Goal: Task Accomplishment & Management: Use online tool/utility

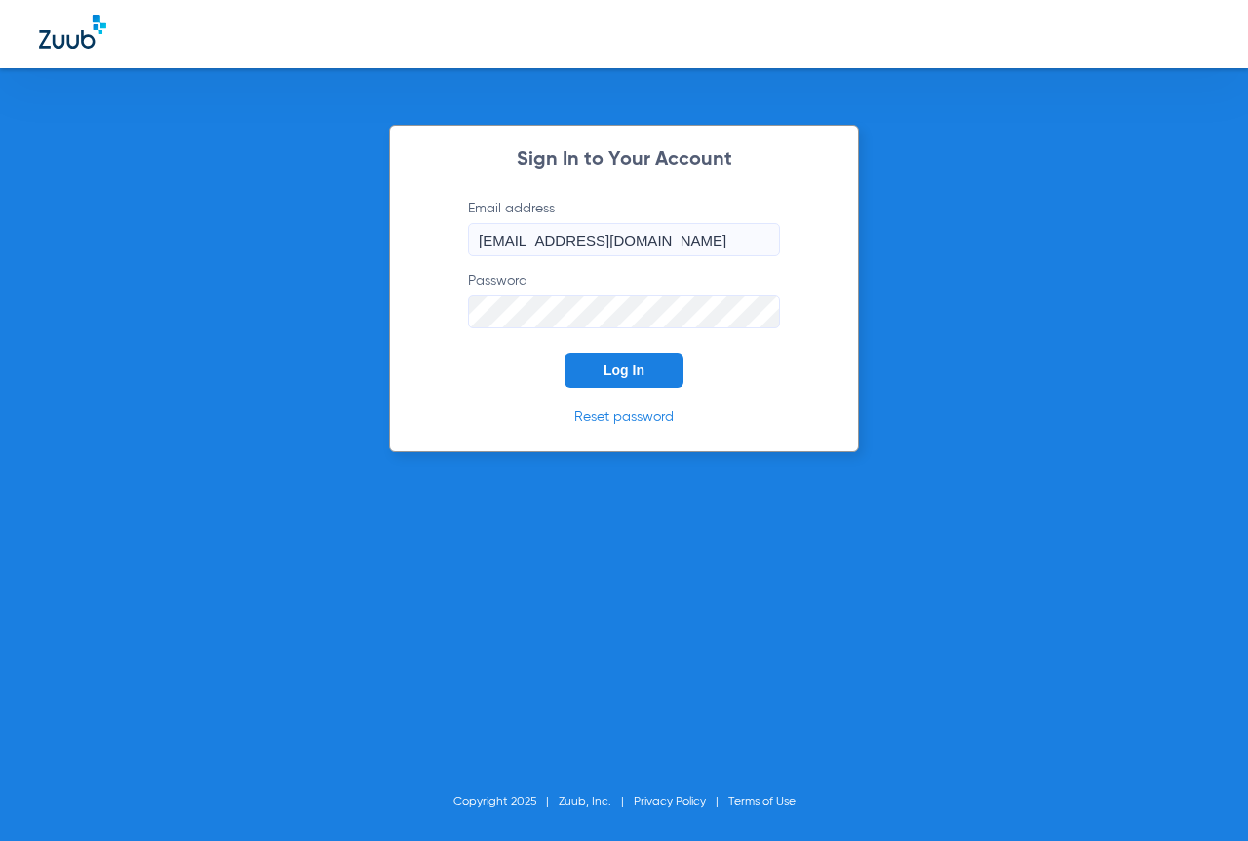
click at [632, 373] on span "Log In" at bounding box center [624, 371] width 41 height 16
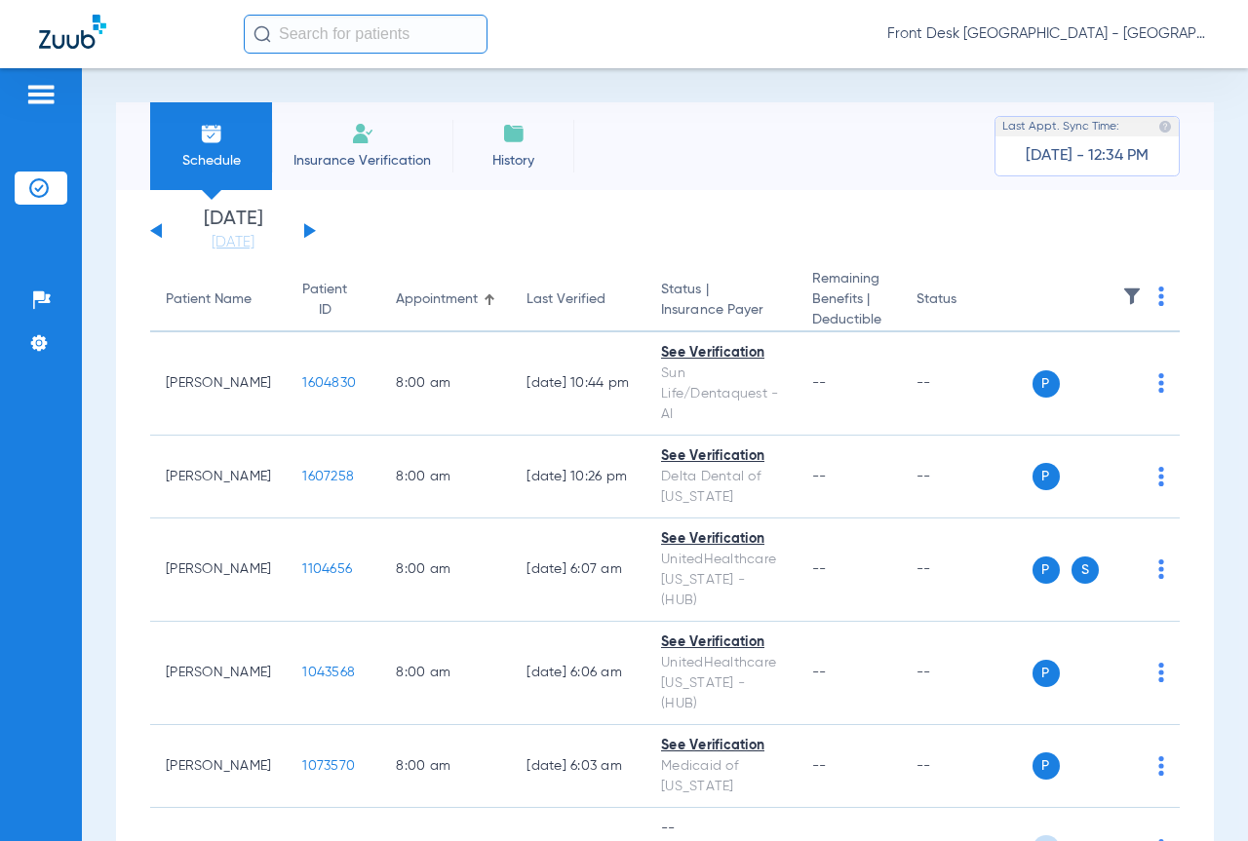
click at [355, 149] on li "Insurance Verification" at bounding box center [362, 146] width 180 height 88
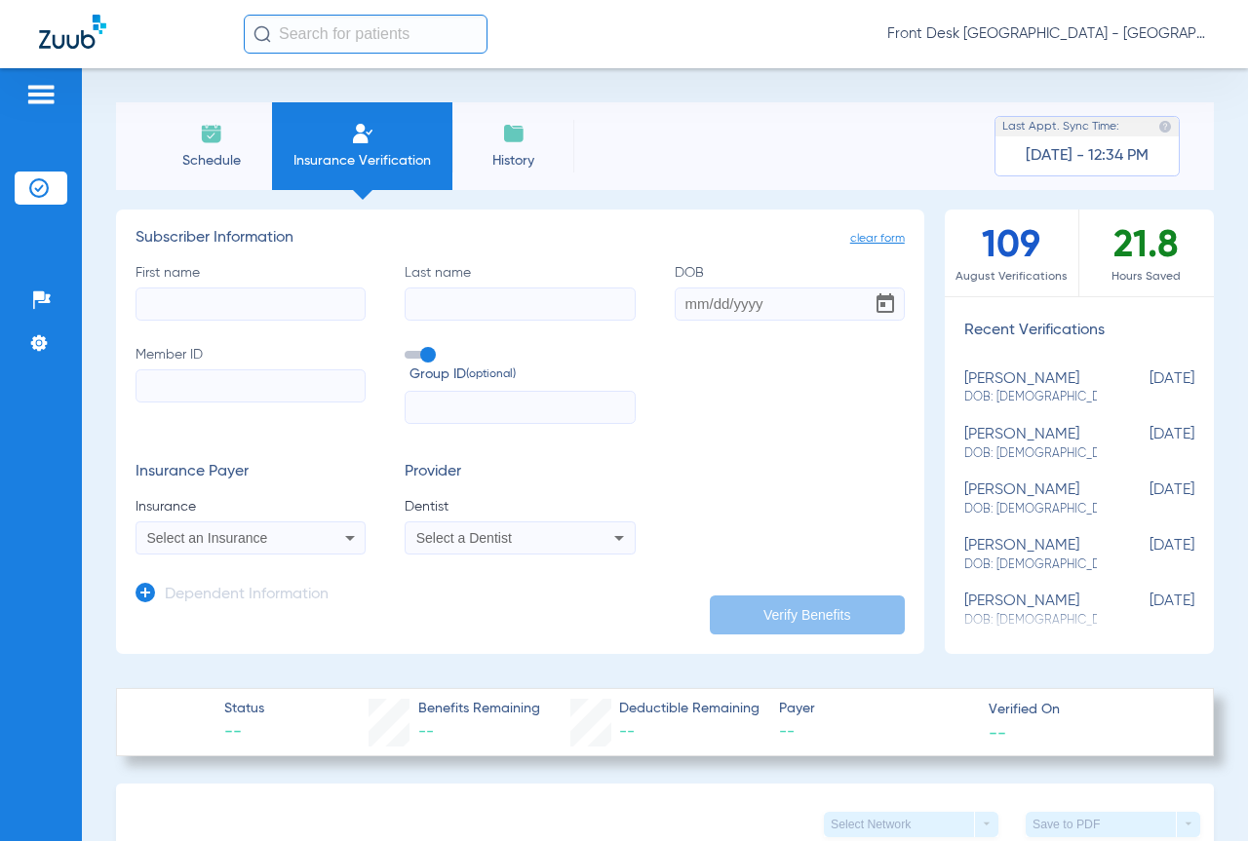
click at [267, 314] on input "First name" at bounding box center [251, 304] width 230 height 33
type input "[PERSON_NAME]"
click at [541, 318] on input "Last name" at bounding box center [520, 304] width 230 height 33
type input "[PERSON_NAME]"
click at [692, 310] on input "DOB" at bounding box center [790, 304] width 230 height 33
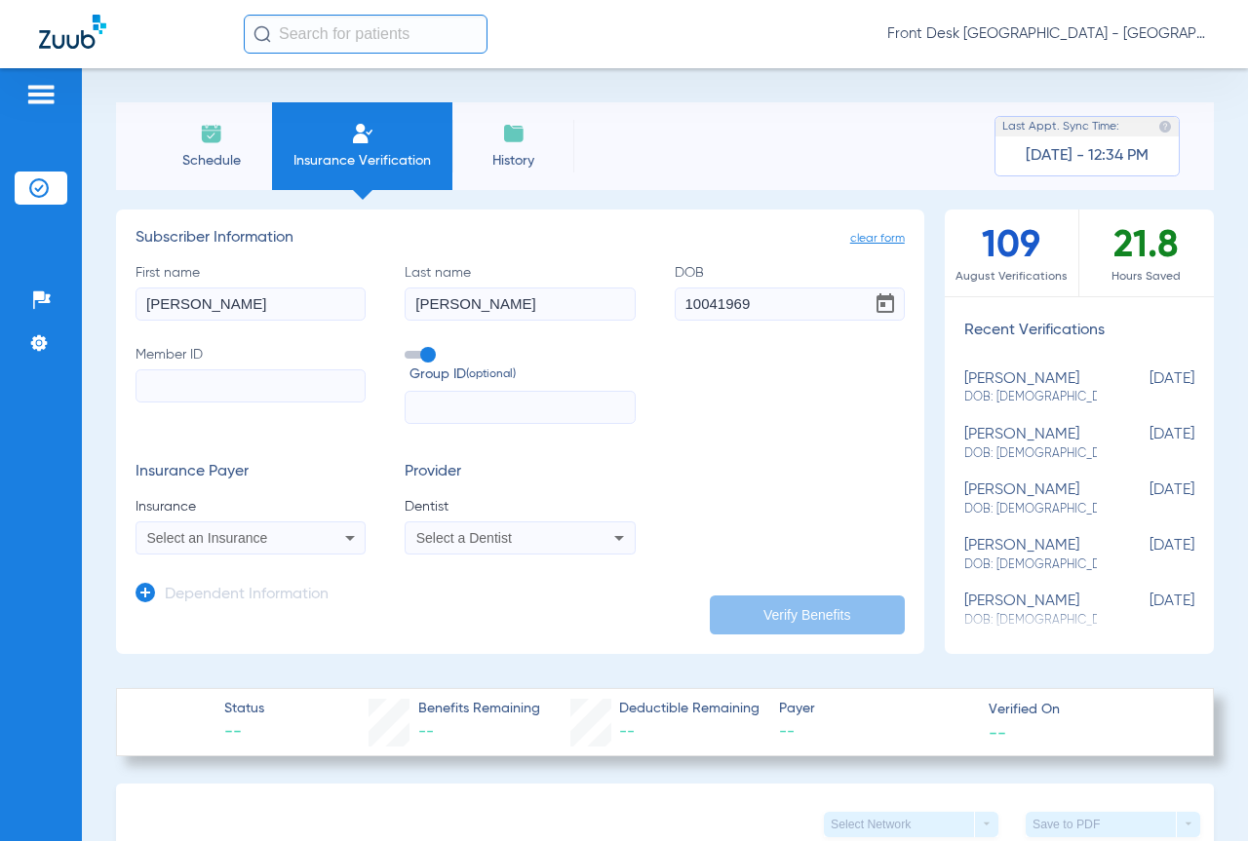
type input "[DATE]"
click at [215, 394] on input "Member ID" at bounding box center [251, 386] width 230 height 33
type input "90110142300"
click at [292, 528] on div "Select an Insurance" at bounding box center [250, 537] width 228 height 23
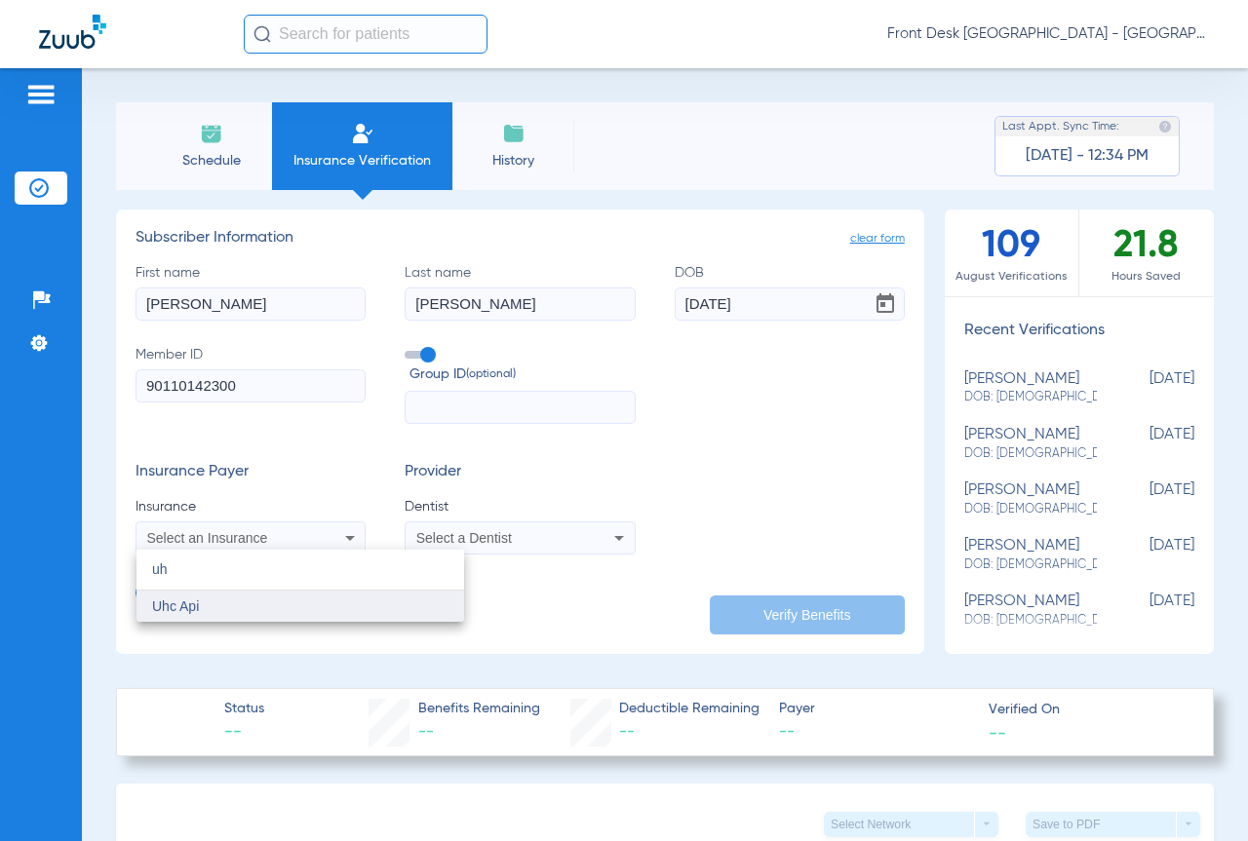
type input "uh"
click at [244, 592] on mat-option "Uhc Api" at bounding box center [300, 606] width 328 height 31
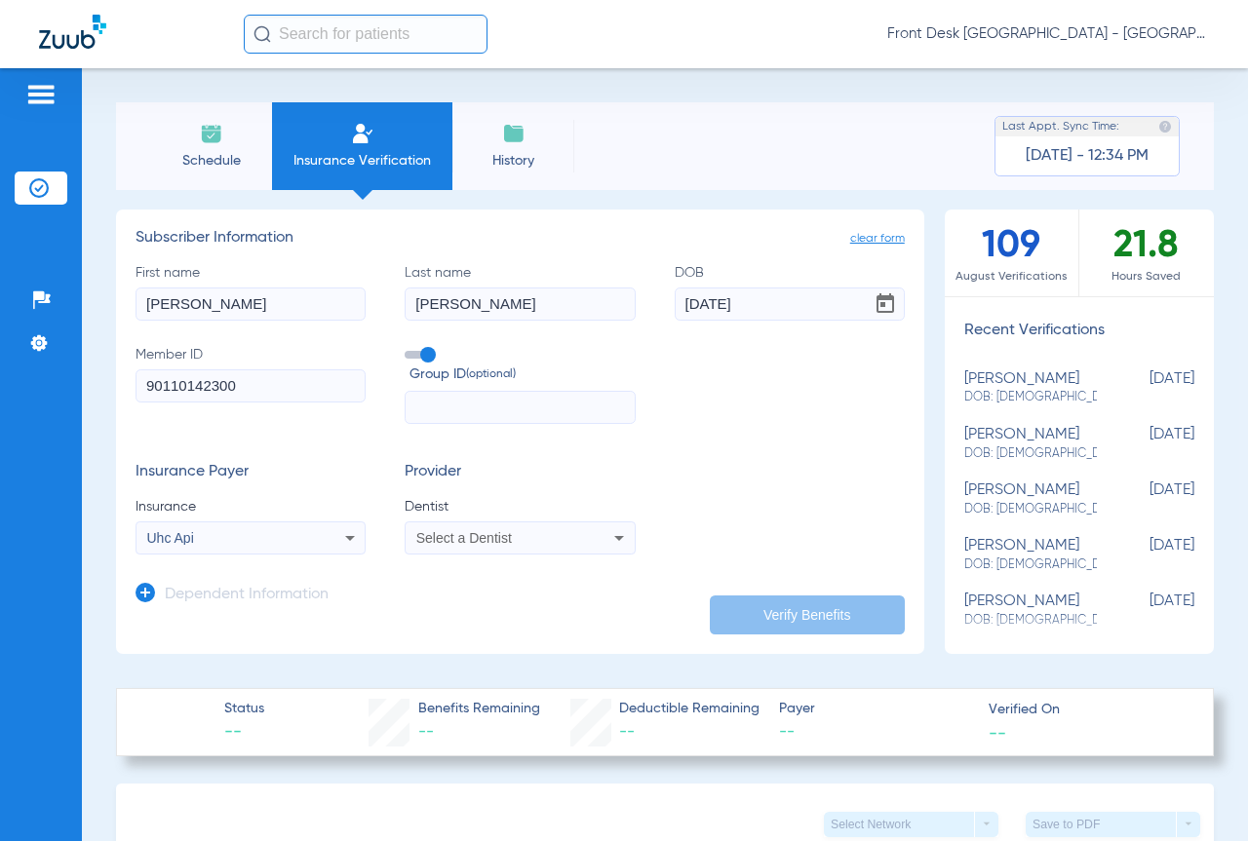
click at [451, 547] on div "Select a Dentist" at bounding box center [520, 537] width 228 height 23
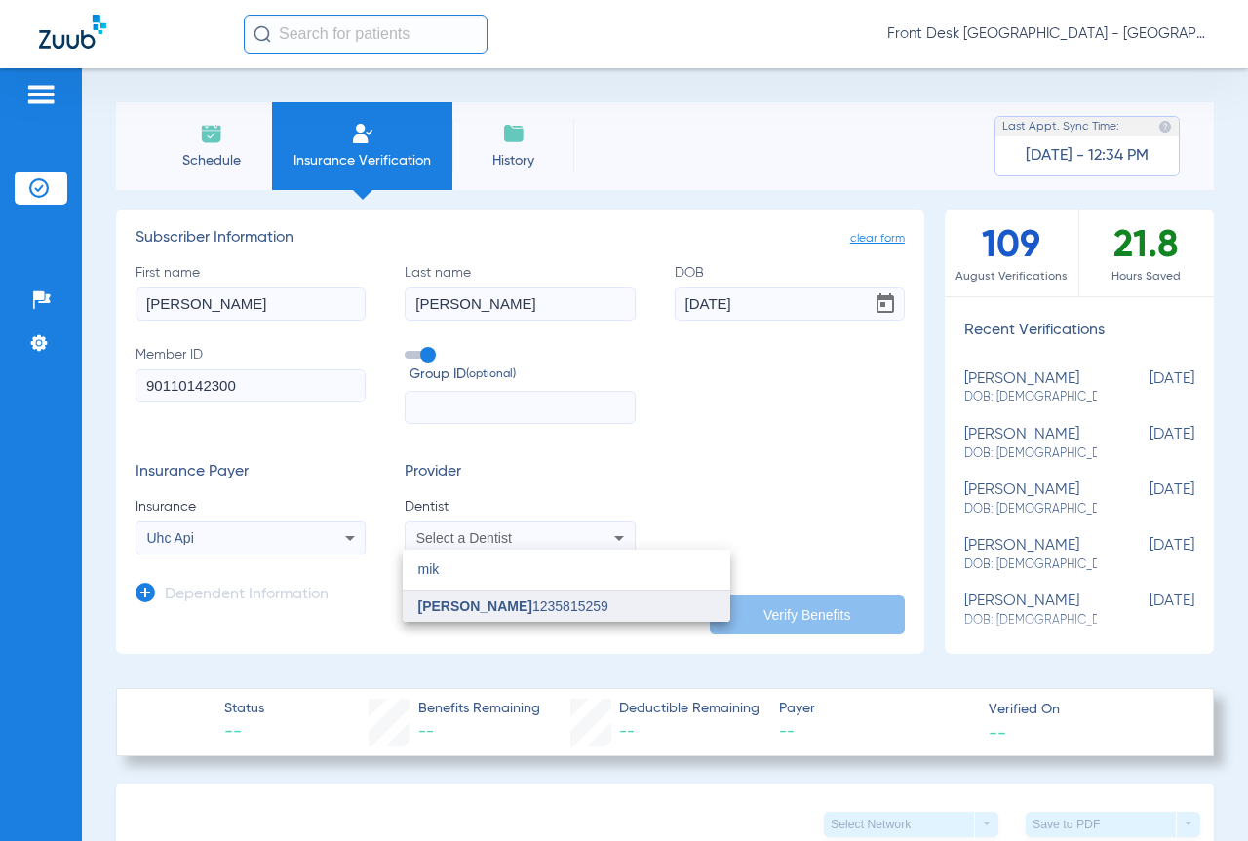
type input "mik"
click at [531, 606] on span "[PERSON_NAME] 1235815259" at bounding box center [513, 607] width 190 height 14
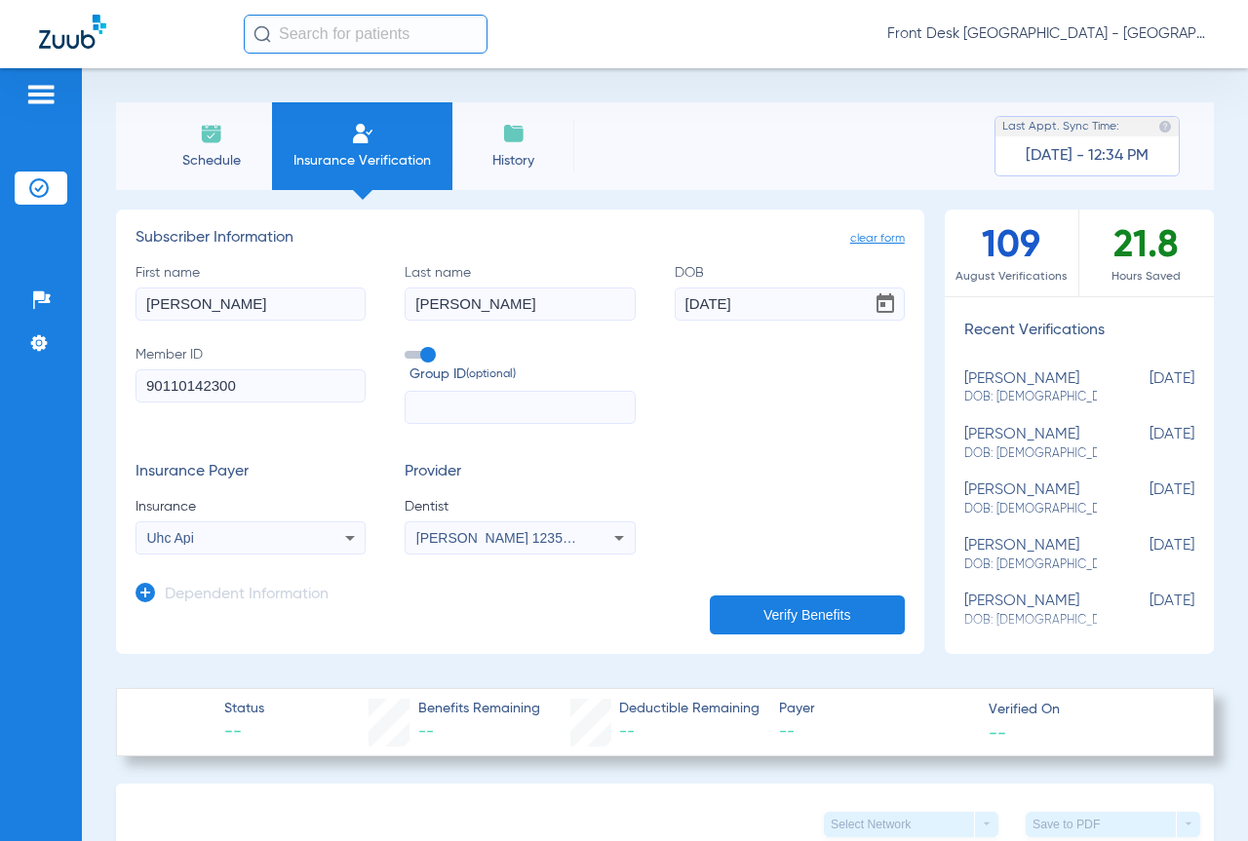
click at [764, 619] on button "Verify Benefits" at bounding box center [807, 615] width 195 height 39
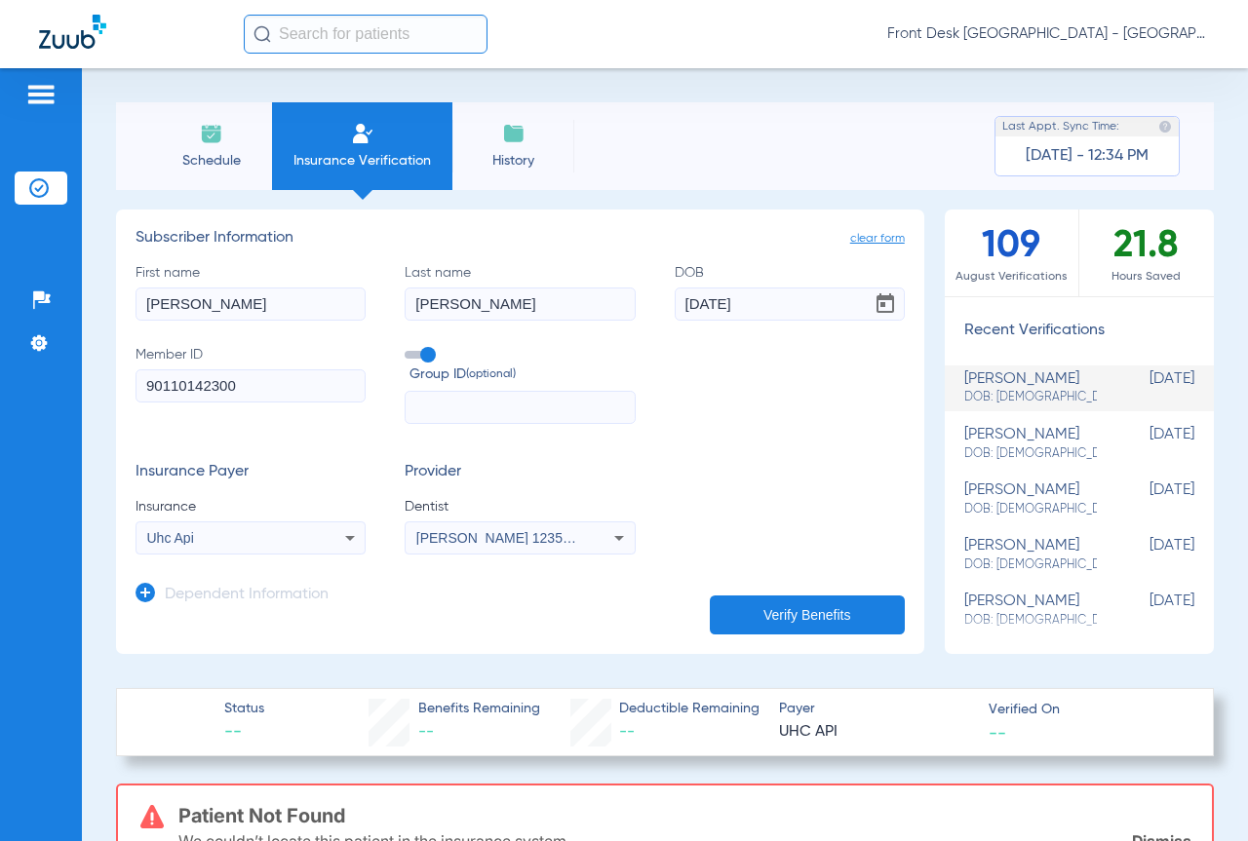
click at [235, 537] on div "Uhc Api" at bounding box center [230, 538] width 167 height 14
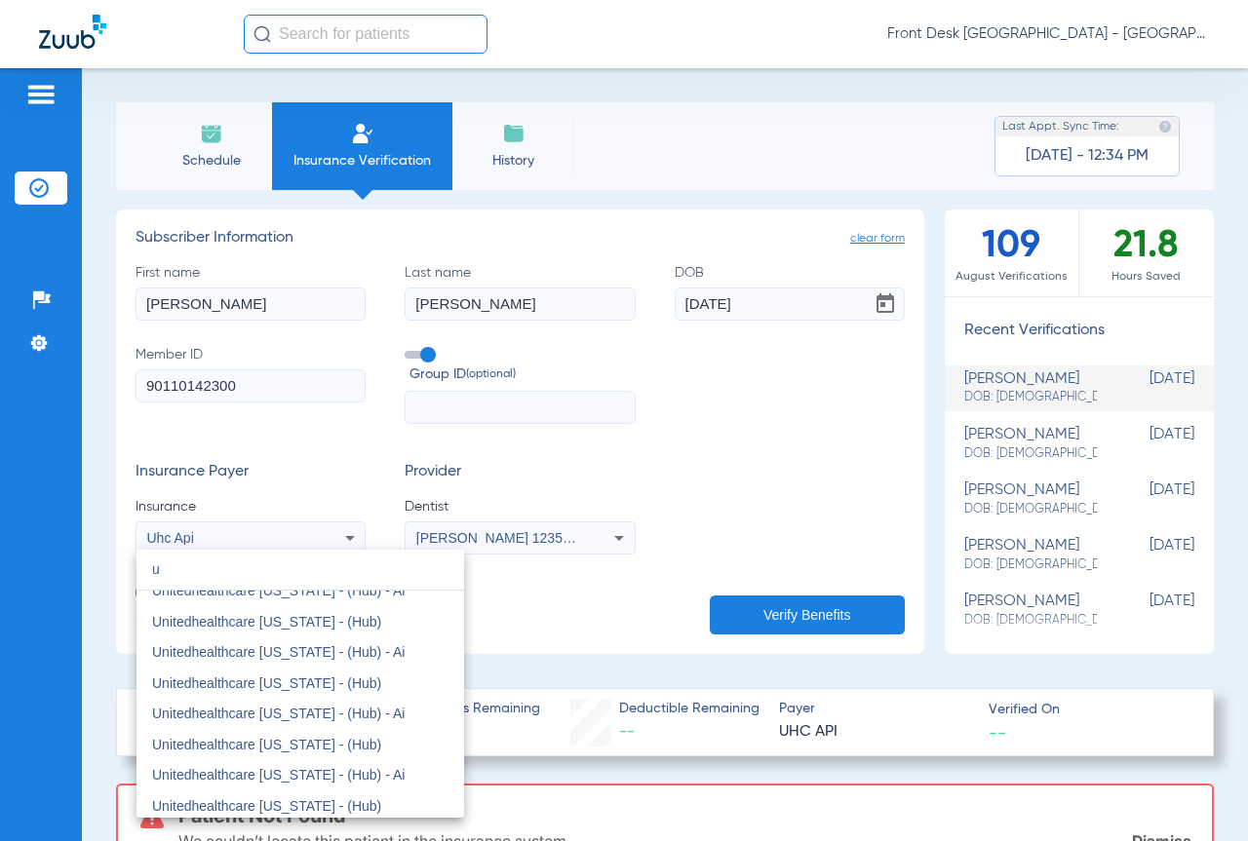
scroll to position [6522, 0]
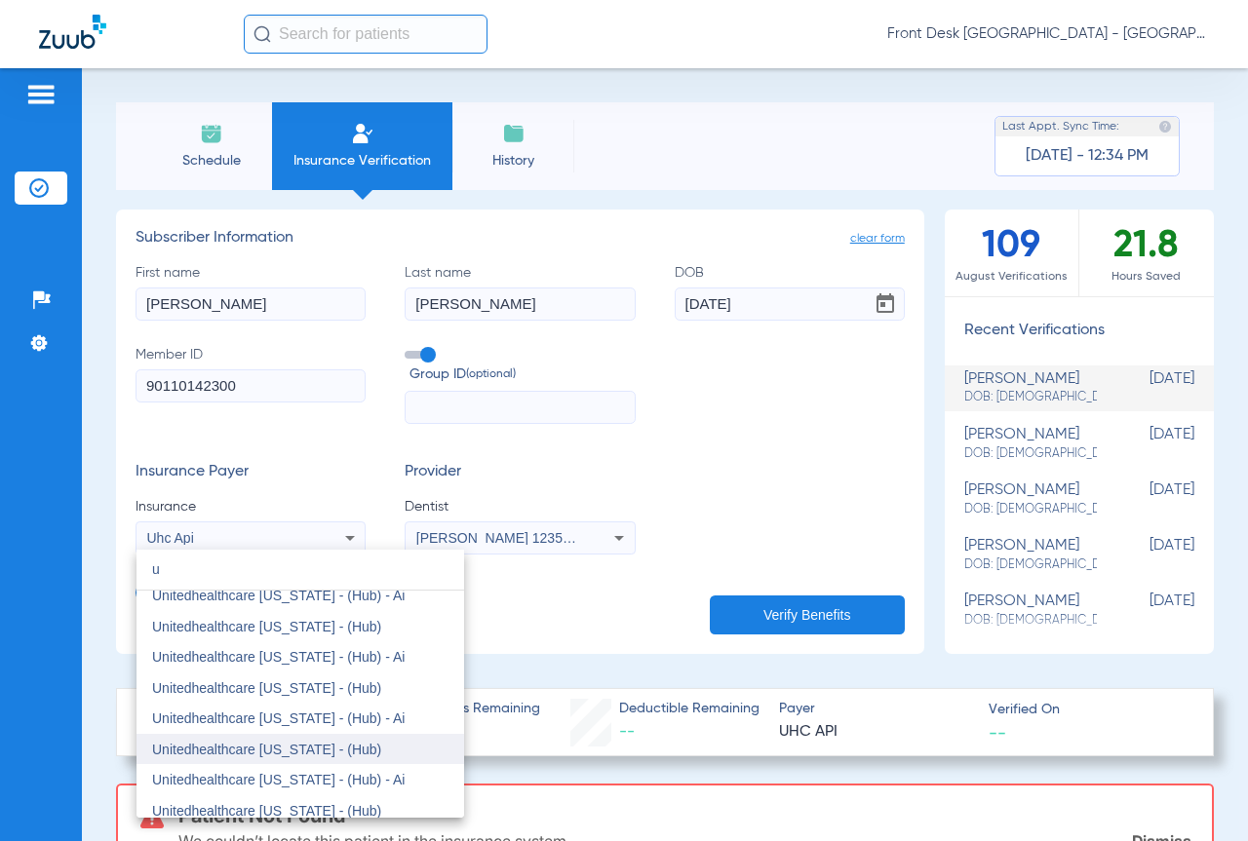
type input "u"
click at [370, 752] on mat-option "Unitedhealthcare [US_STATE] - (Hub)" at bounding box center [300, 749] width 328 height 31
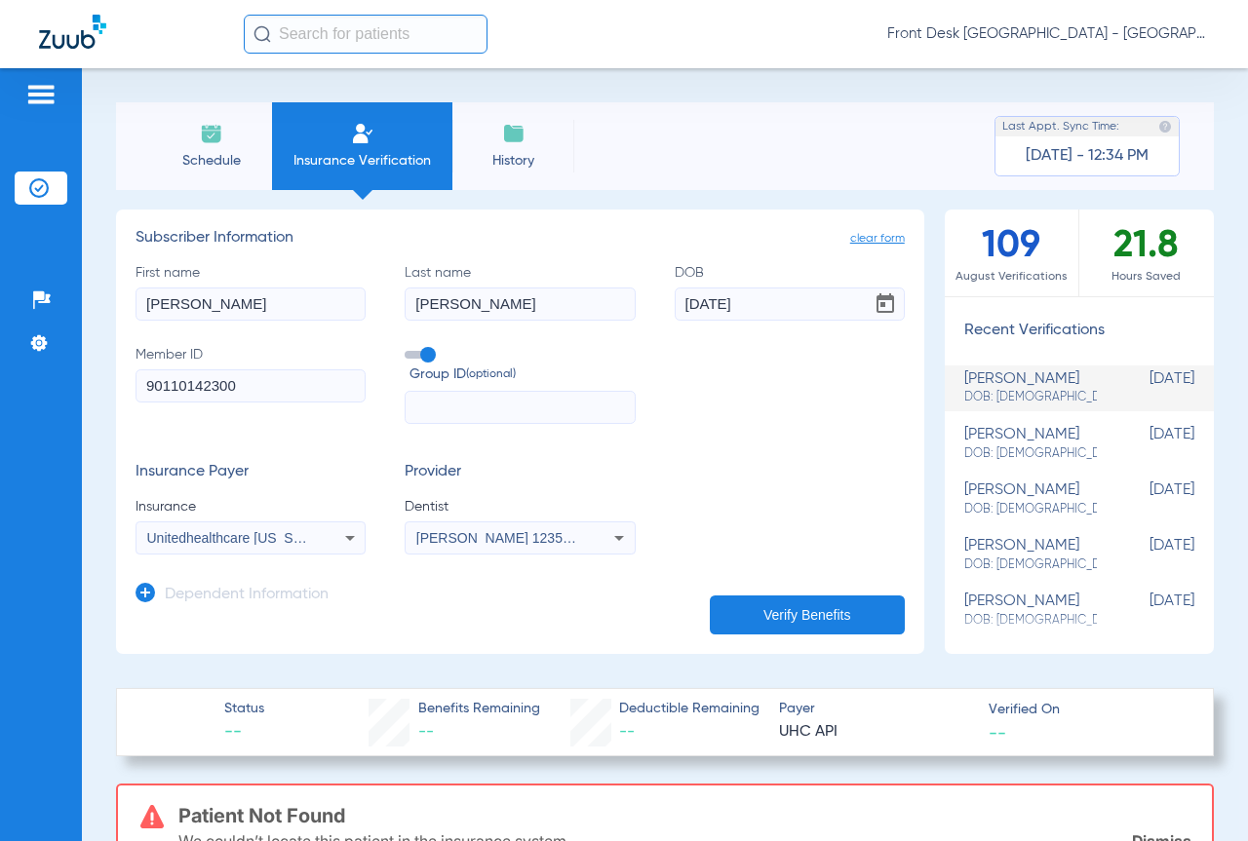
click at [760, 623] on button "Verify Benefits" at bounding box center [807, 615] width 195 height 39
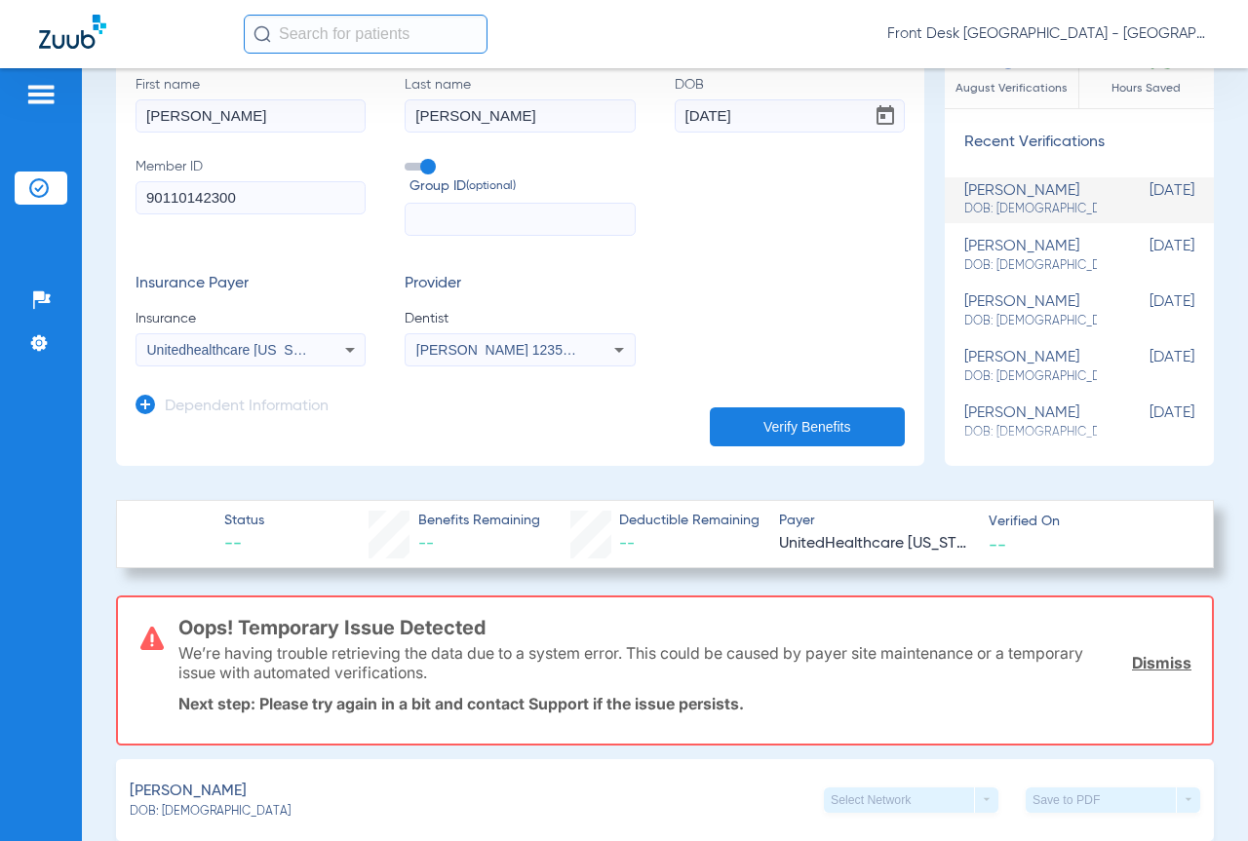
scroll to position [0, 0]
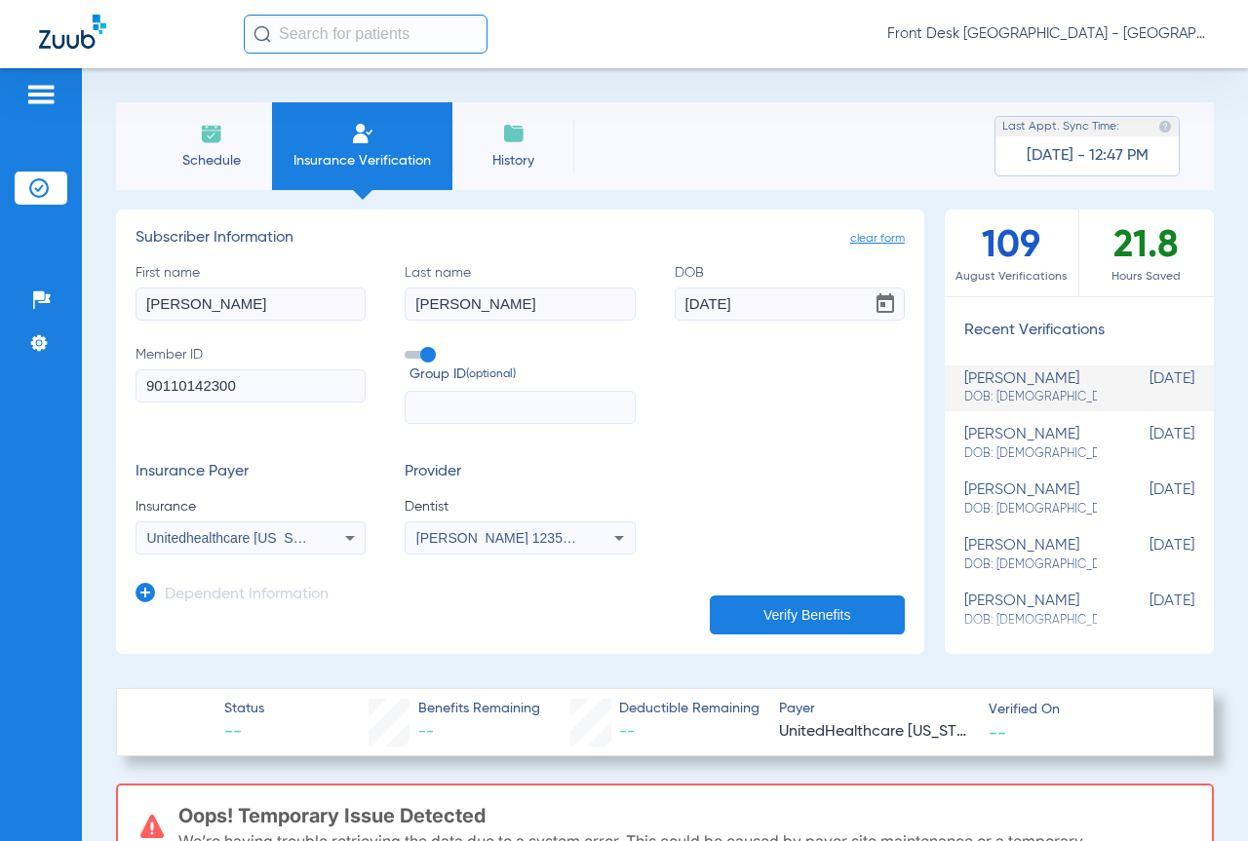
click at [309, 530] on div "Unitedhealthcare [US_STATE] - (Hub)" at bounding box center [250, 537] width 228 height 23
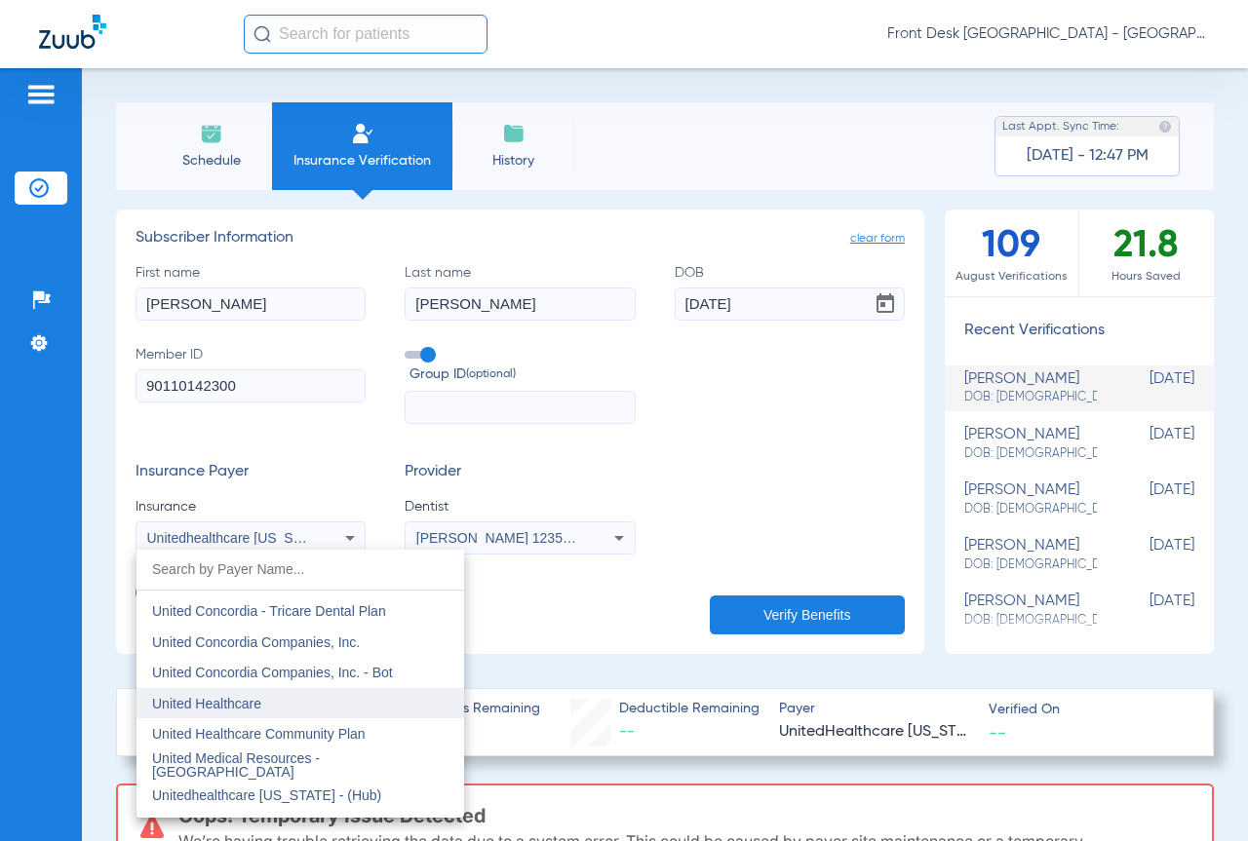
scroll to position [11573, 0]
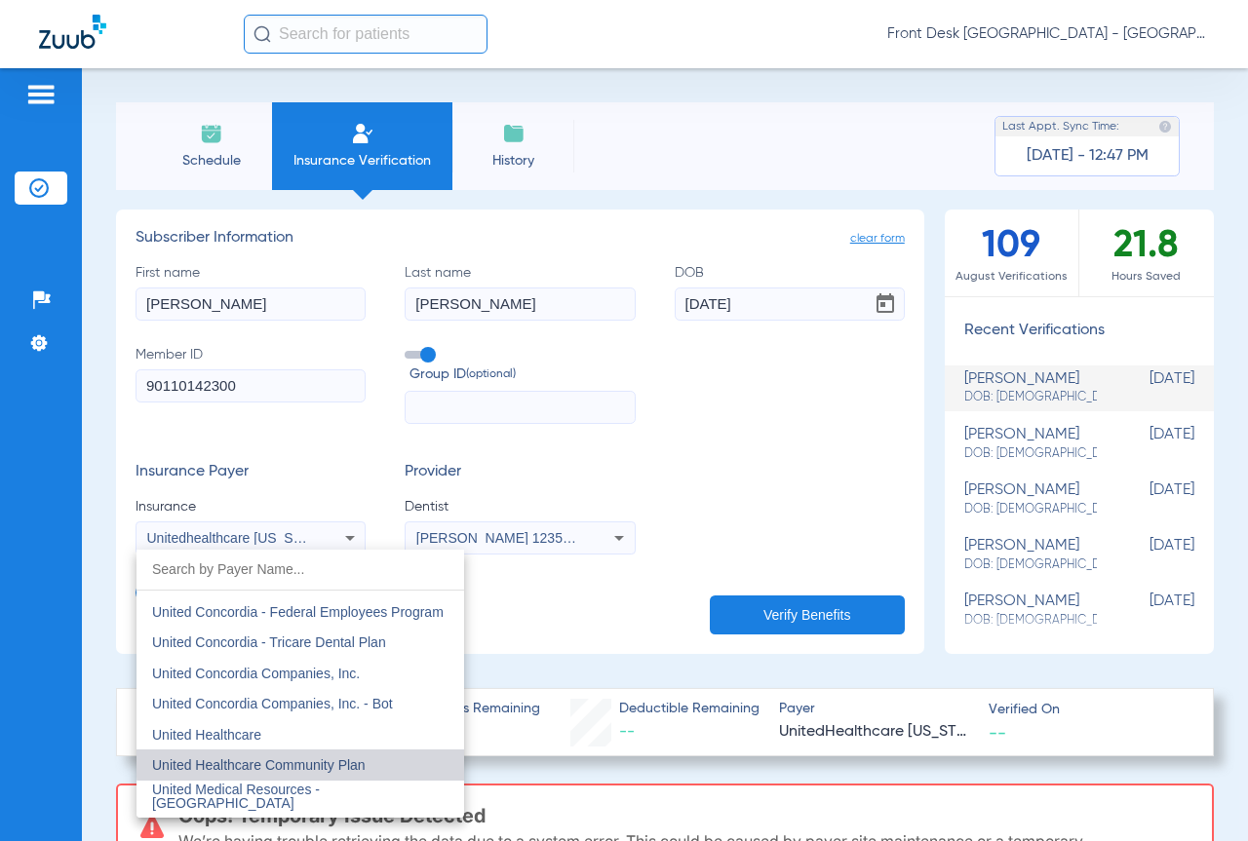
click at [366, 757] on mat-option "United Healthcare Community Plan" at bounding box center [300, 765] width 328 height 31
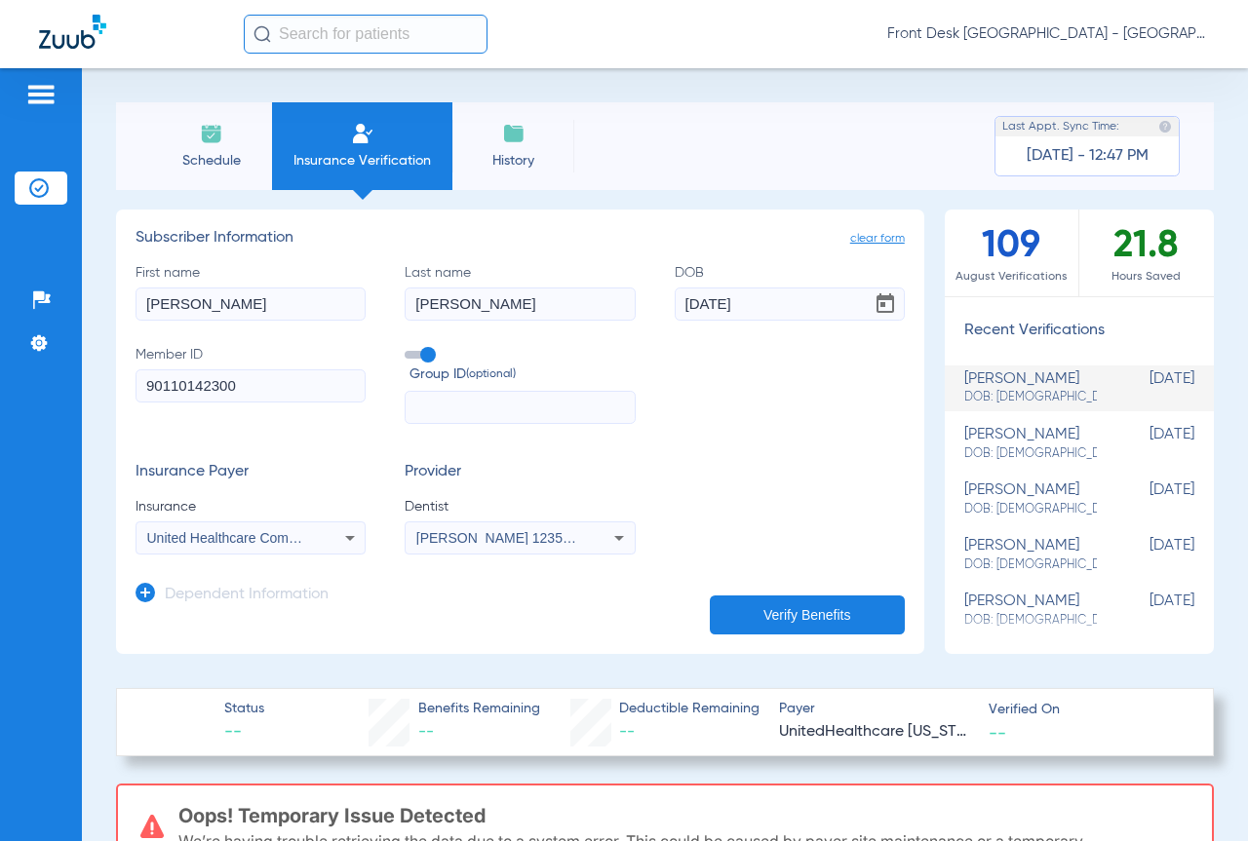
click at [781, 617] on button "Verify Benefits" at bounding box center [807, 615] width 195 height 39
click at [288, 540] on span "United Healthcare Community Plan" at bounding box center [254, 538] width 214 height 16
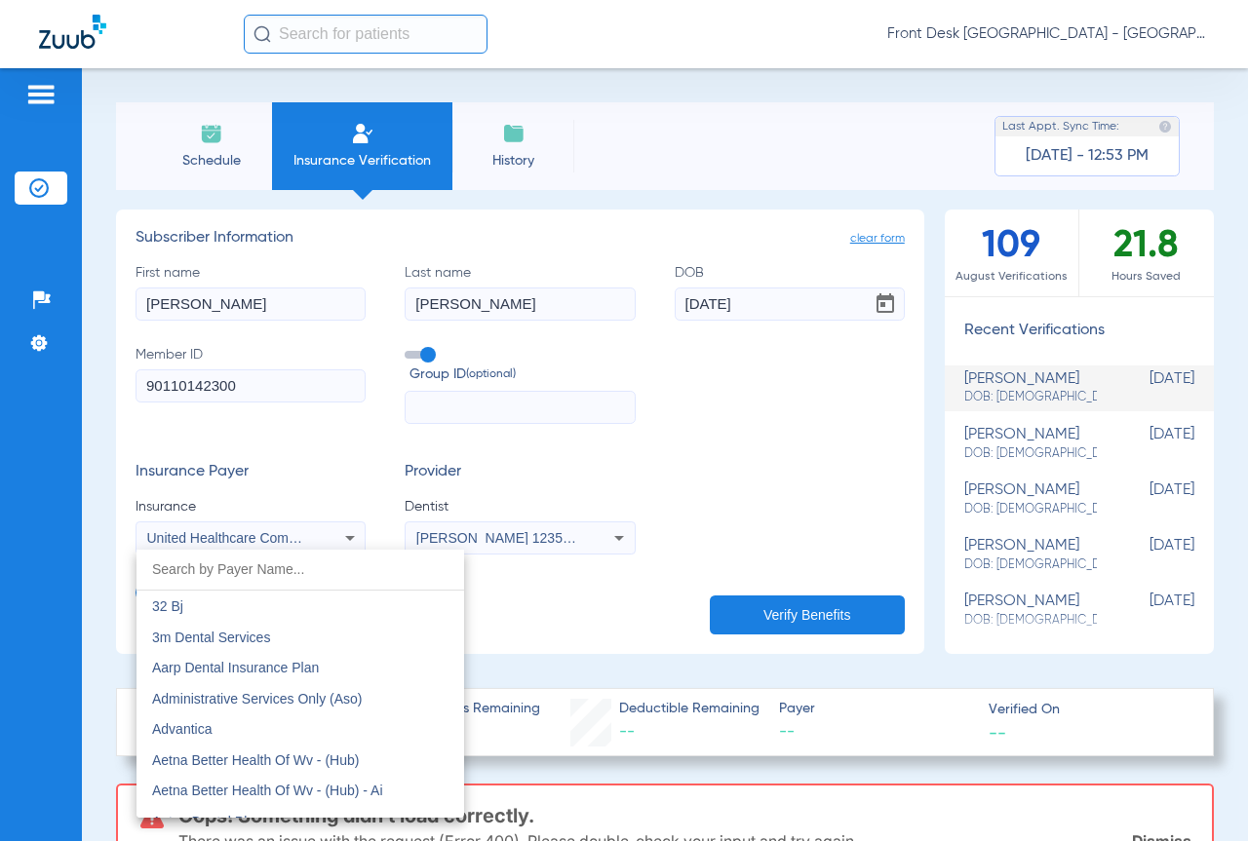
scroll to position [11536, 0]
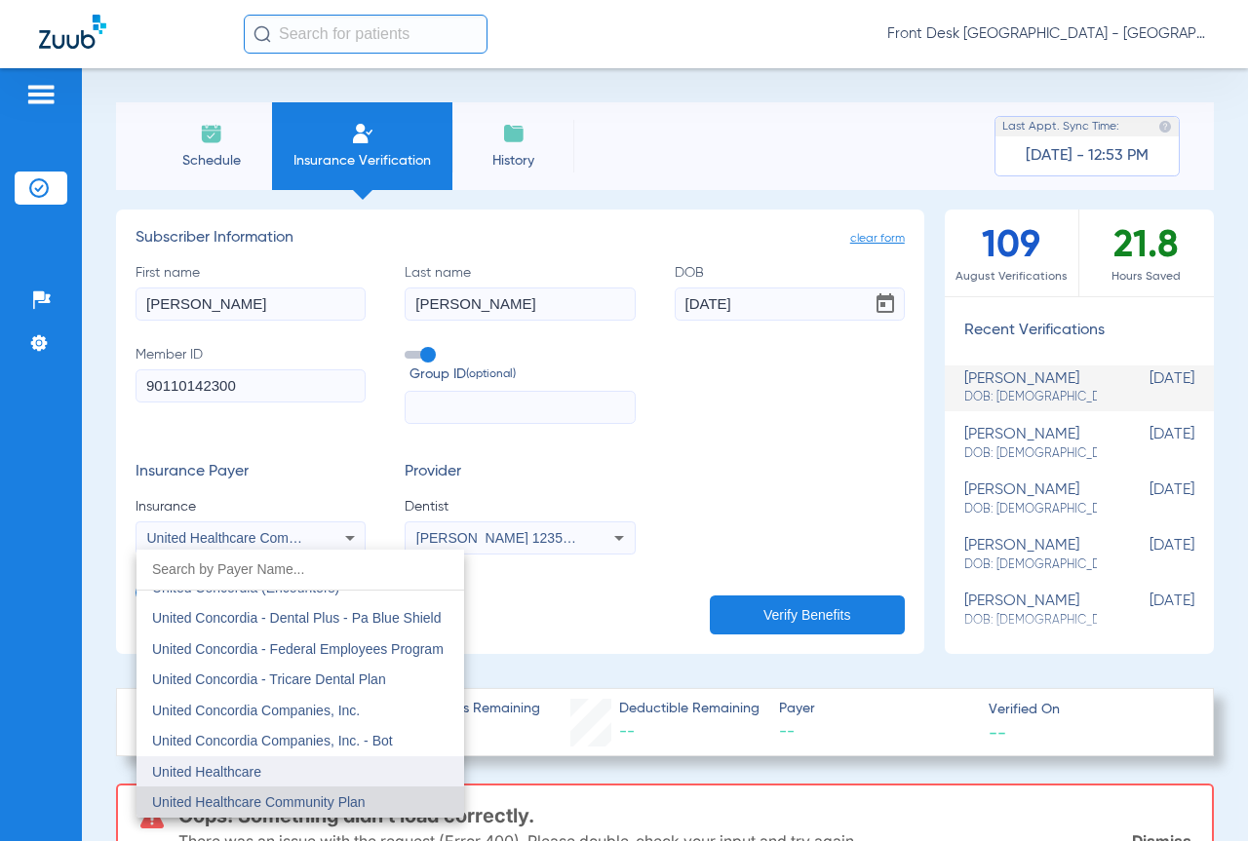
click at [292, 772] on mat-option "United Healthcare" at bounding box center [300, 772] width 328 height 31
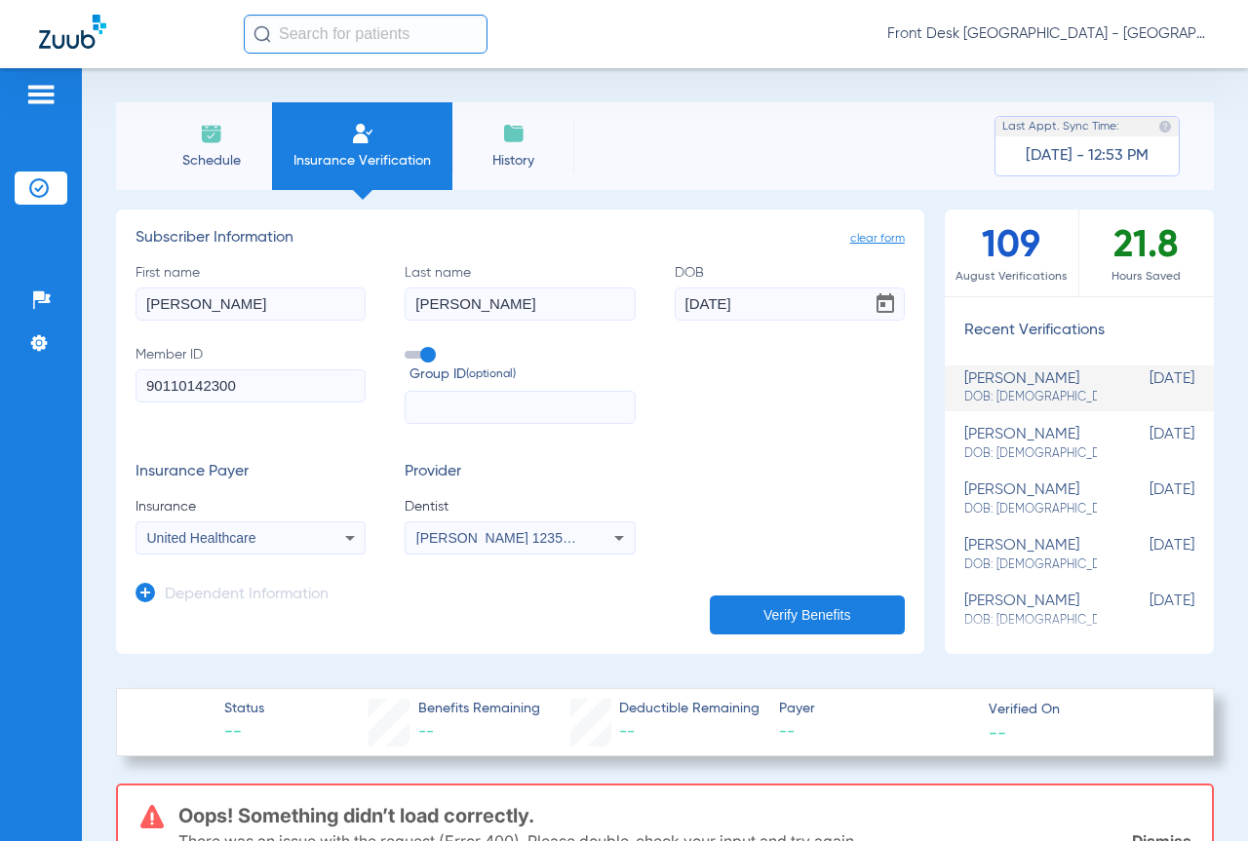
click at [792, 613] on button "Verify Benefits" at bounding box center [807, 615] width 195 height 39
click at [277, 548] on div "United Healthcare" at bounding box center [250, 537] width 228 height 23
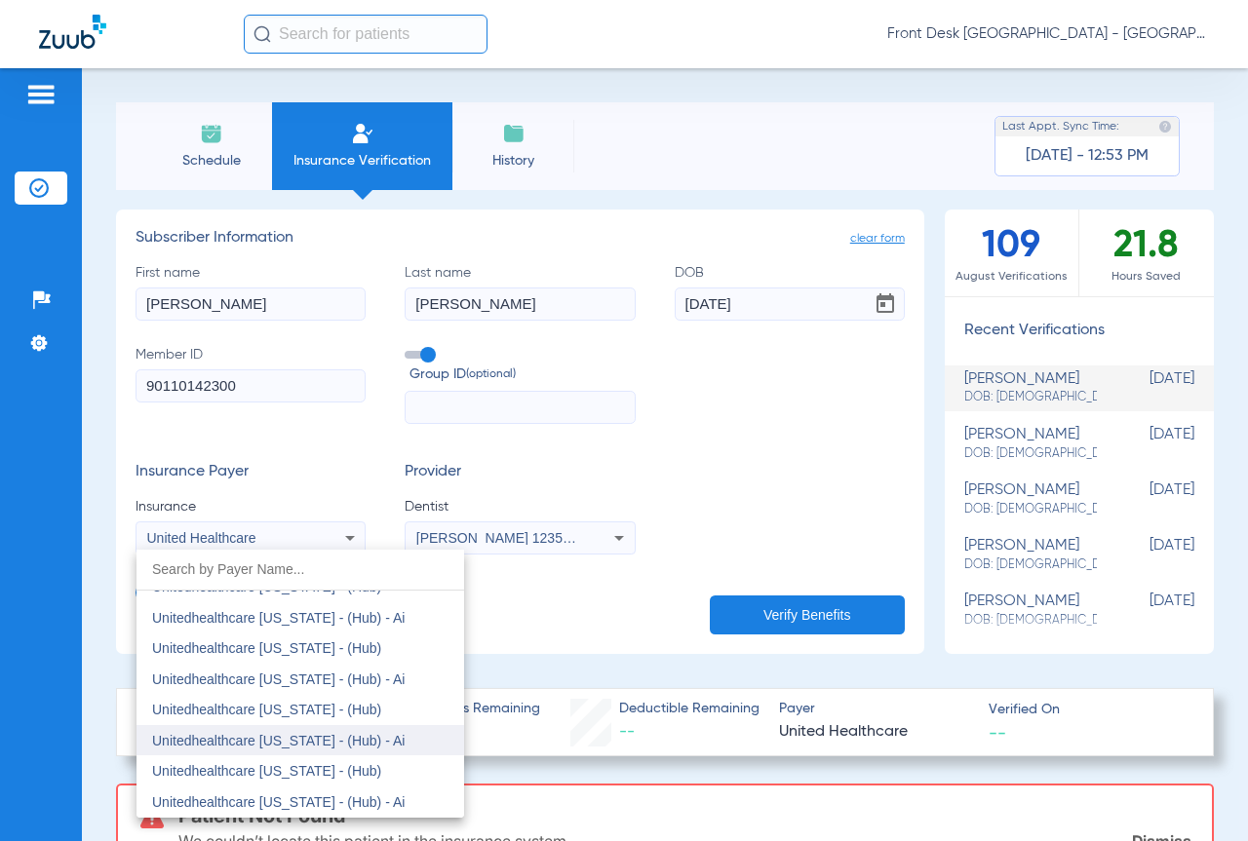
scroll to position [13261, 0]
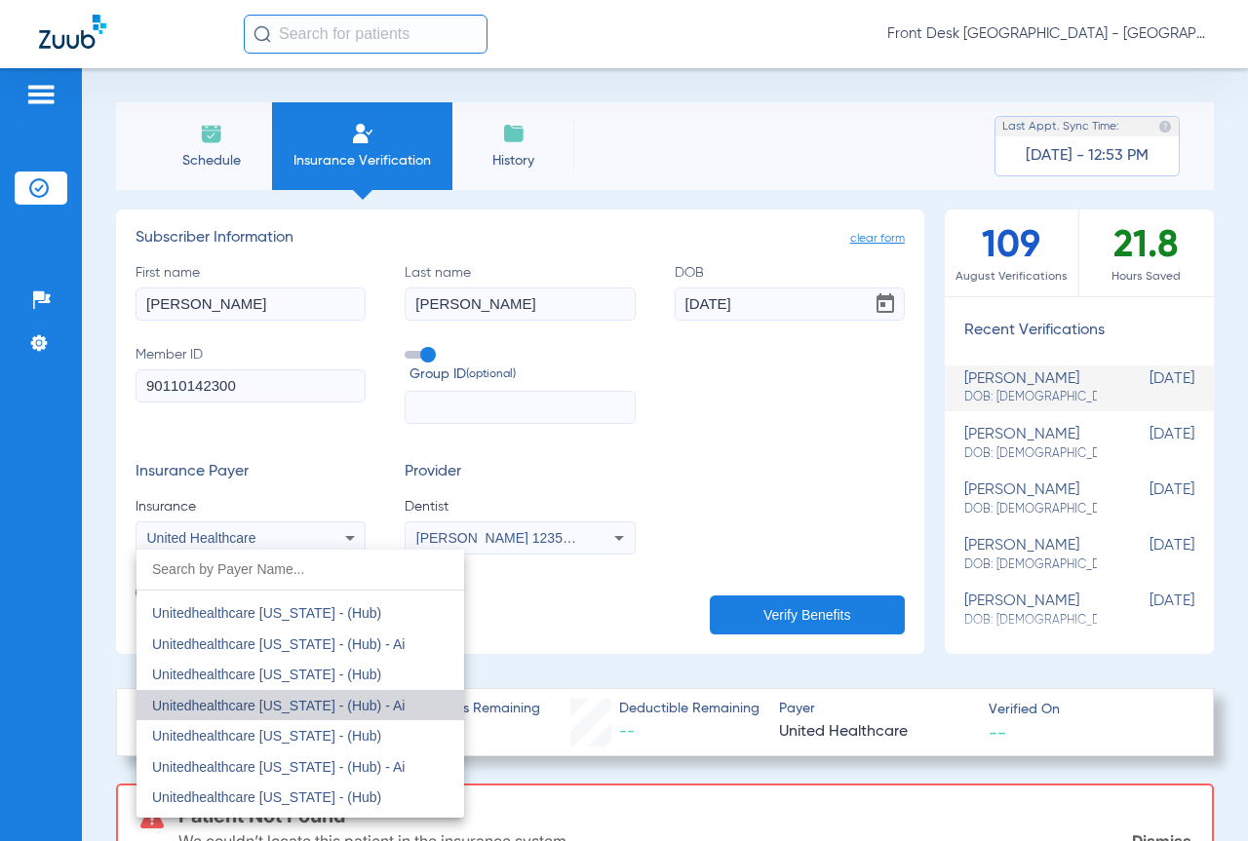
click at [400, 703] on mat-option "Unitedhealthcare [US_STATE] - (Hub) - Ai" at bounding box center [300, 705] width 328 height 31
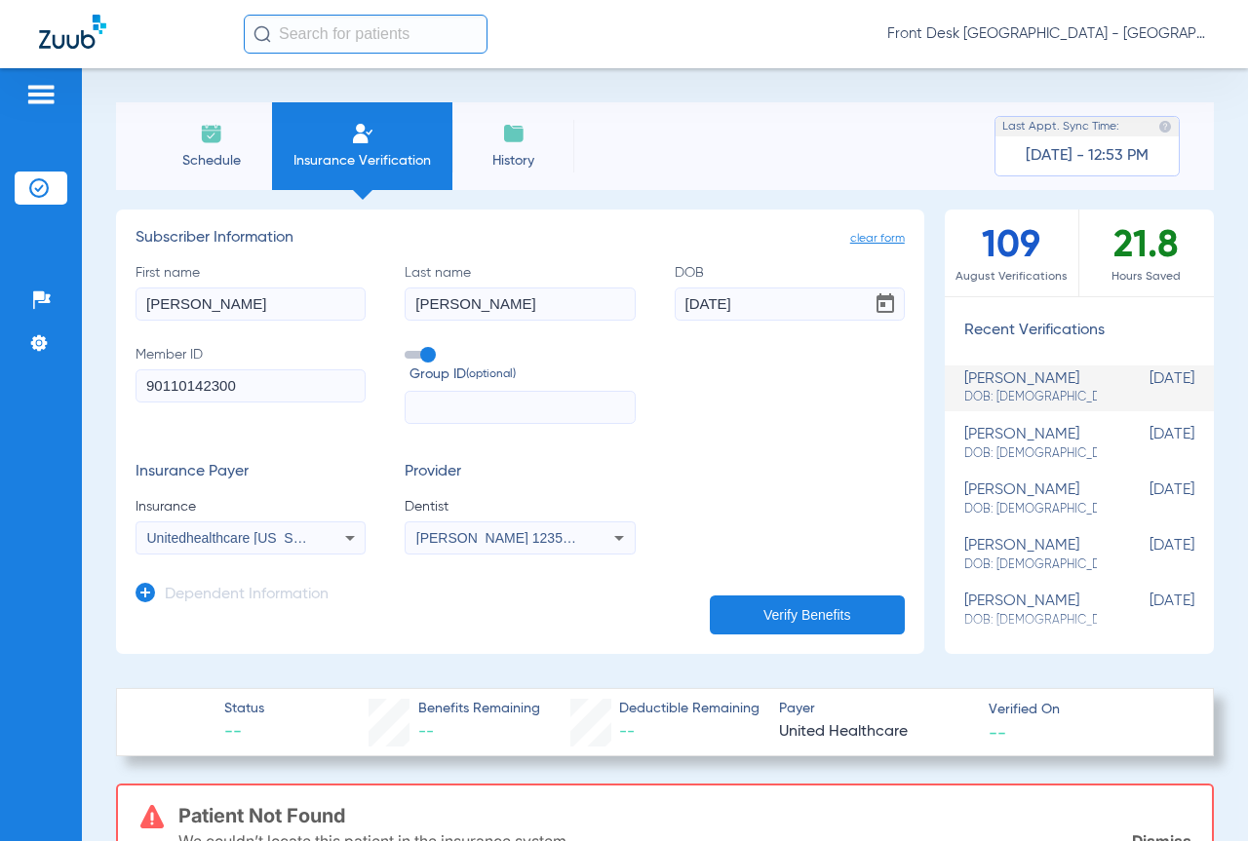
click at [790, 602] on button "Verify Benefits" at bounding box center [807, 615] width 195 height 39
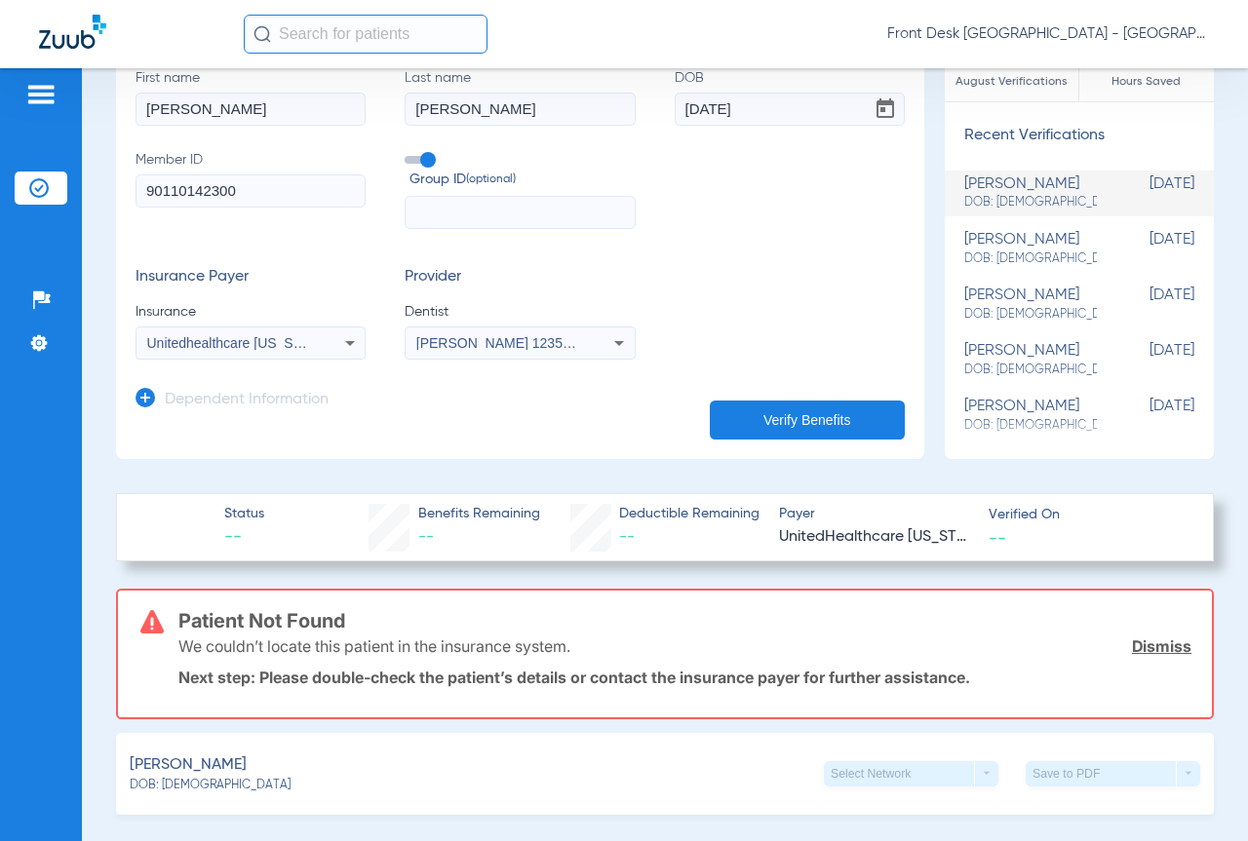
scroll to position [0, 0]
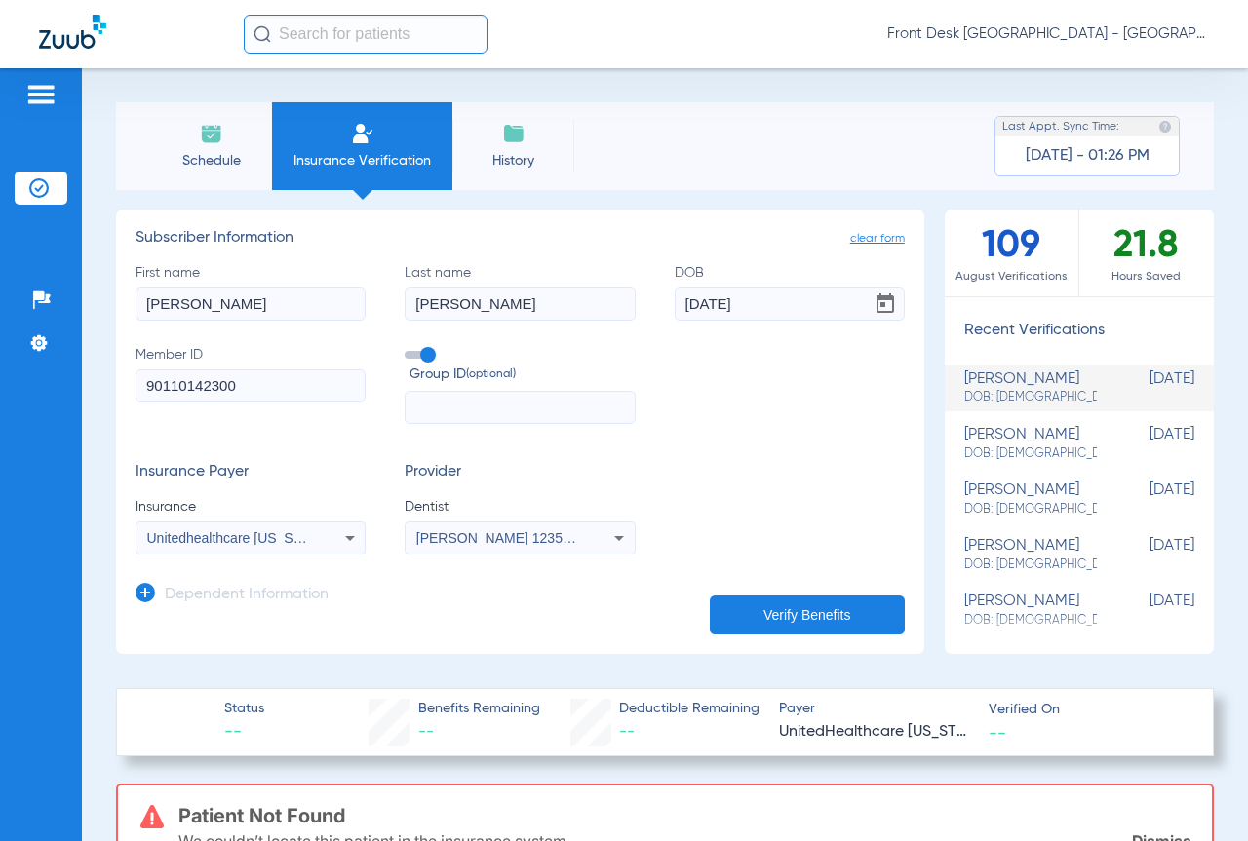
drag, startPoint x: 221, startPoint y: 144, endPoint x: 227, endPoint y: 115, distance: 29.8
click at [221, 144] on img at bounding box center [211, 133] width 23 height 23
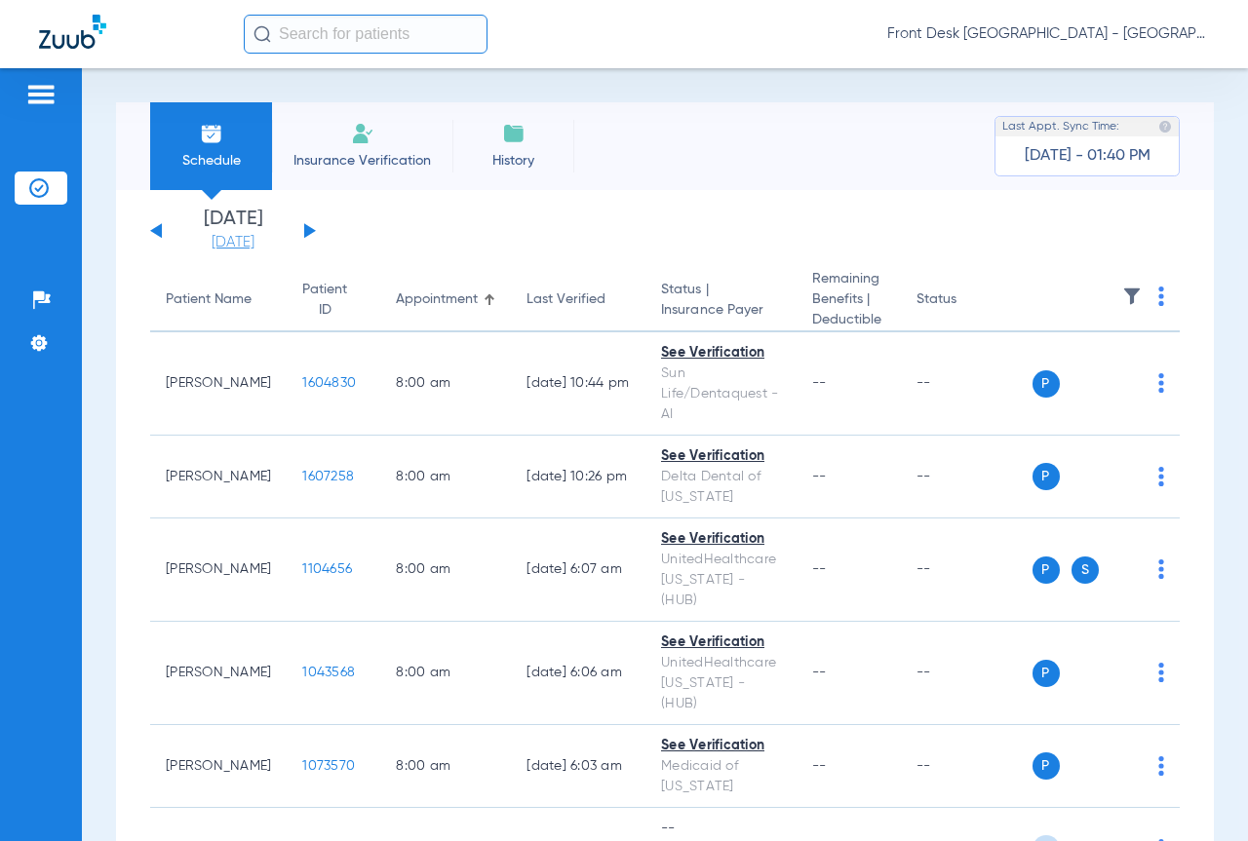
click at [234, 247] on link "[DATE]" at bounding box center [233, 242] width 117 height 19
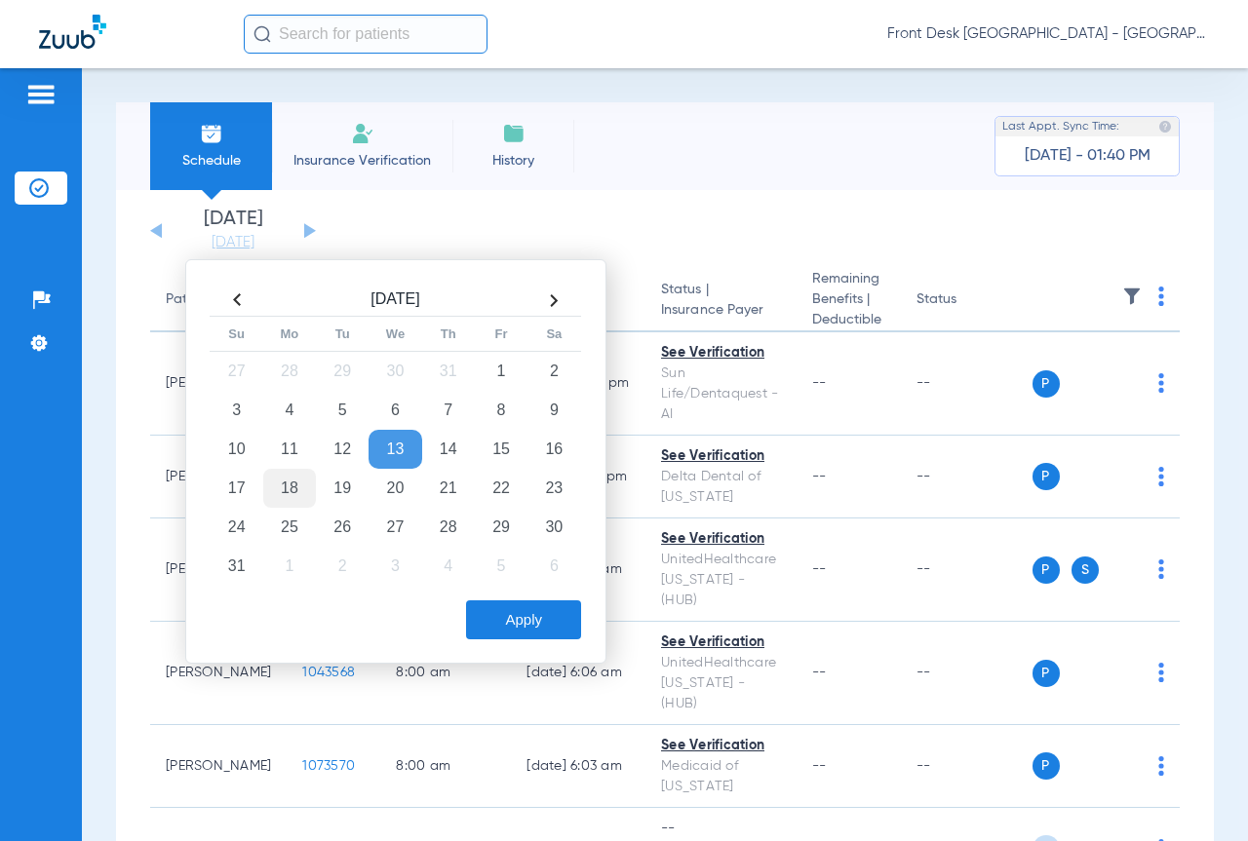
click at [298, 474] on td "18" at bounding box center [289, 488] width 53 height 39
click at [565, 622] on button "Apply" at bounding box center [523, 620] width 115 height 39
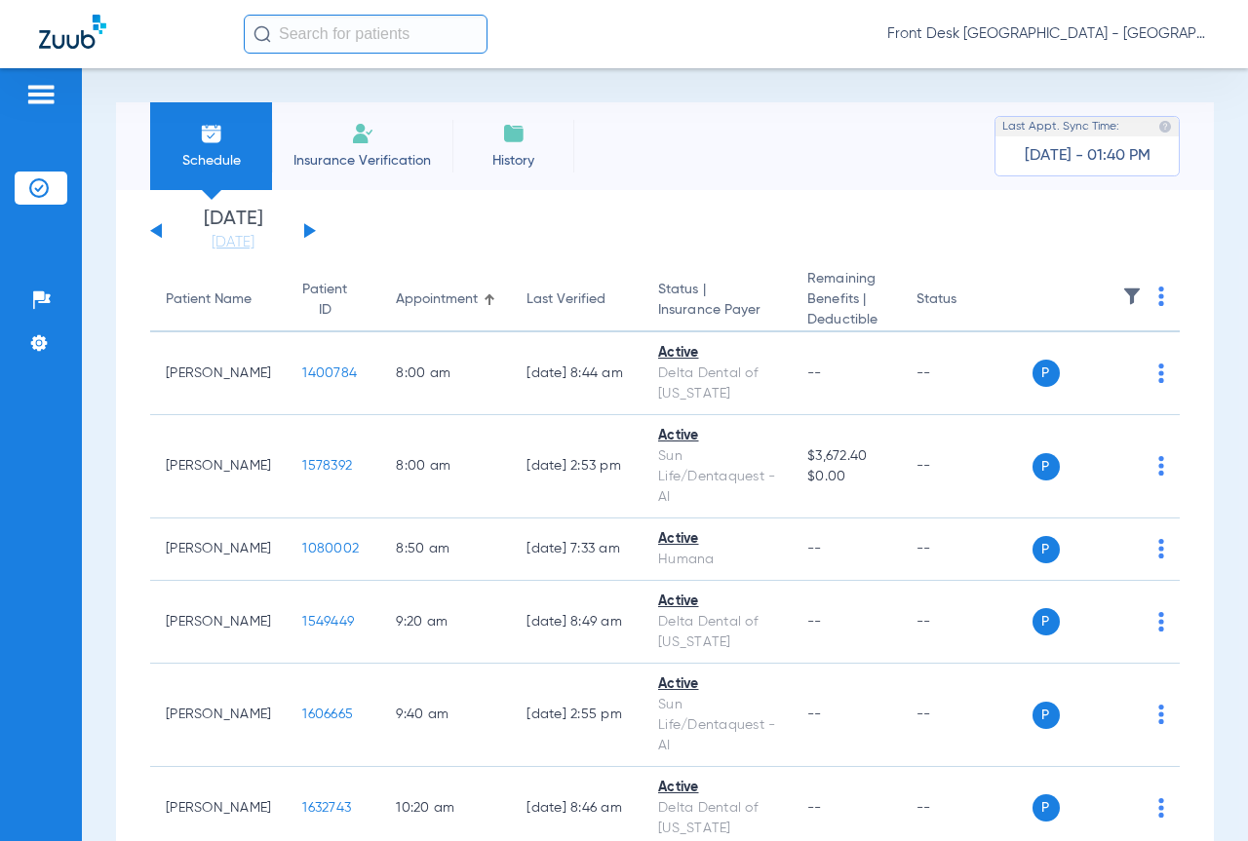
click at [1123, 299] on img at bounding box center [1131, 296] width 19 height 19
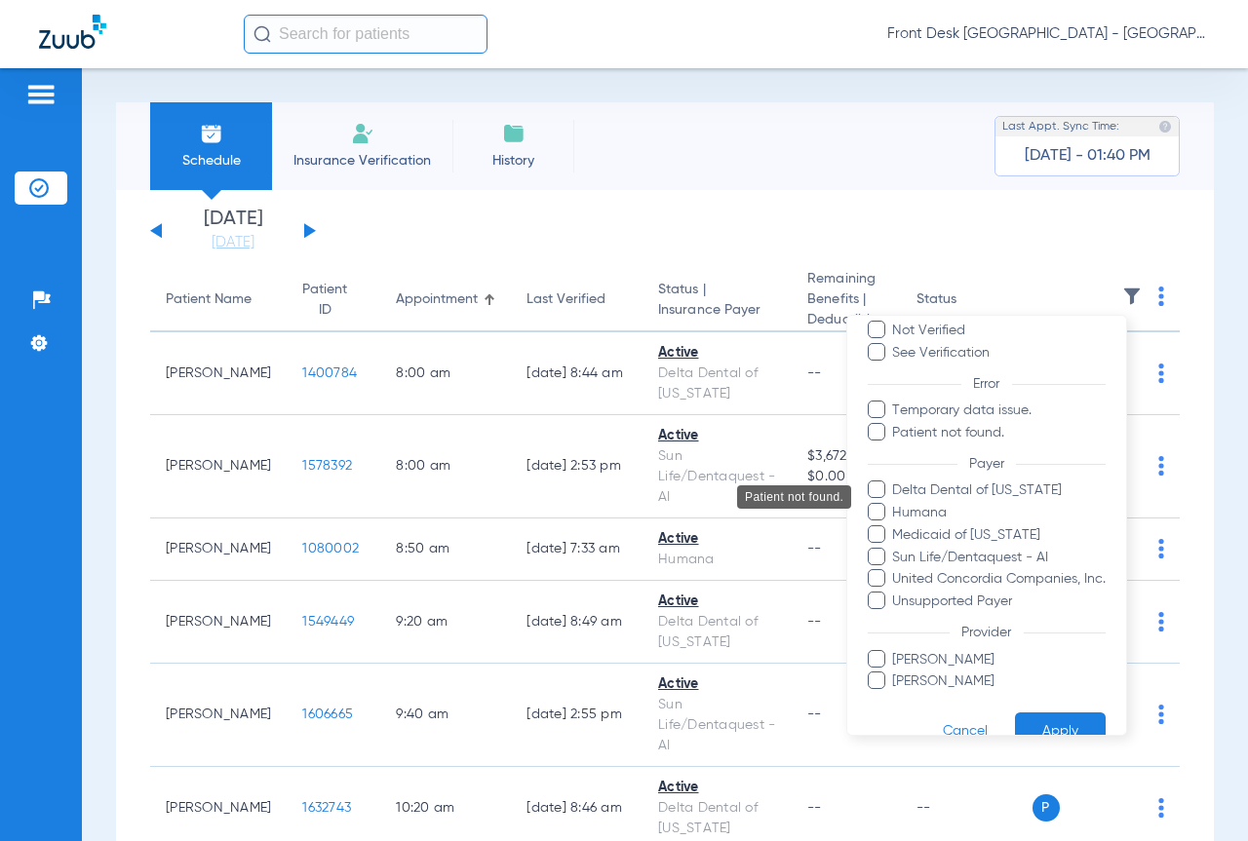
scroll to position [136, 0]
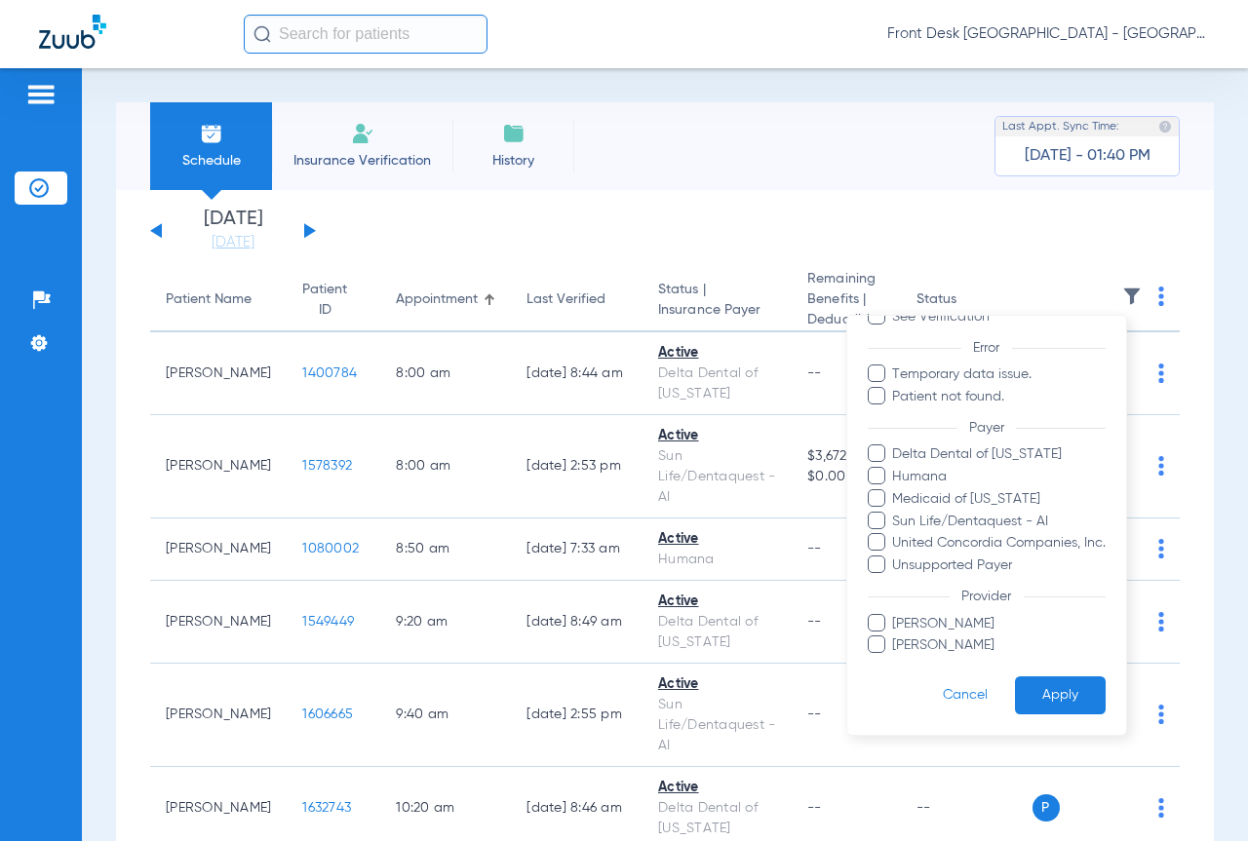
click at [915, 643] on span "[PERSON_NAME]" at bounding box center [999, 646] width 214 height 20
click at [896, 659] on input "[PERSON_NAME]" at bounding box center [896, 659] width 0 height 0
click at [1023, 693] on button "Apply" at bounding box center [1060, 696] width 91 height 38
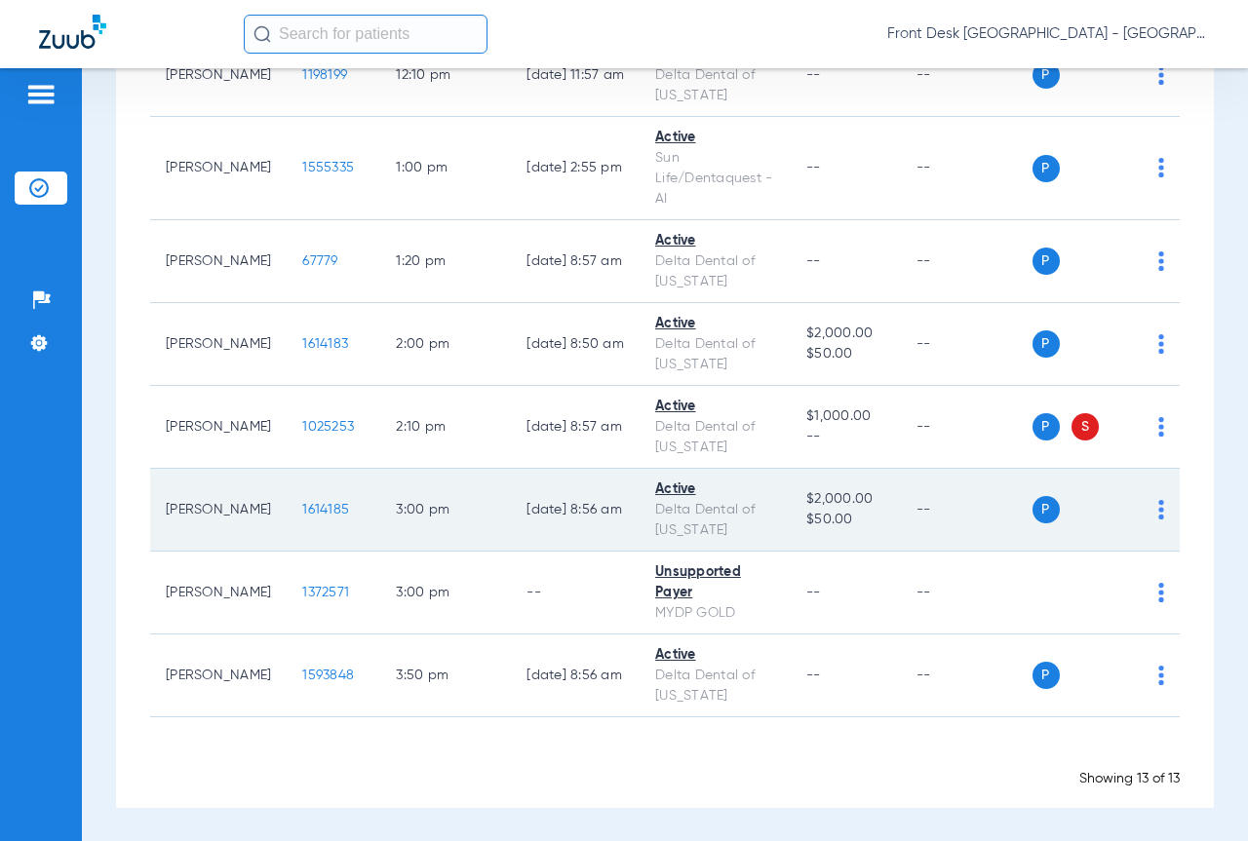
scroll to position [755, 0]
